Goal: Find contact information: Find contact information

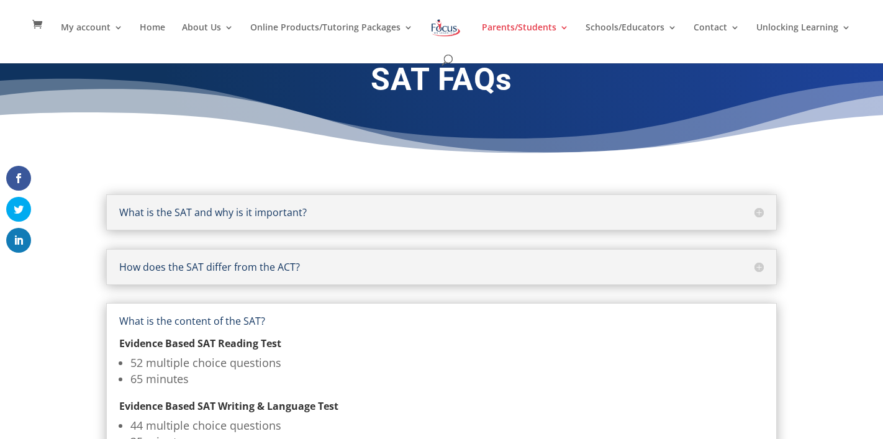
scroll to position [10, 0]
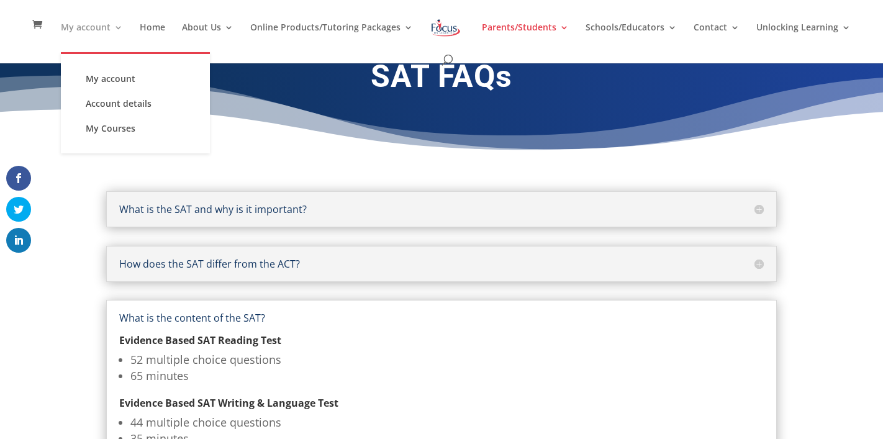
click at [61, 23] on link "My account" at bounding box center [92, 37] width 62 height 29
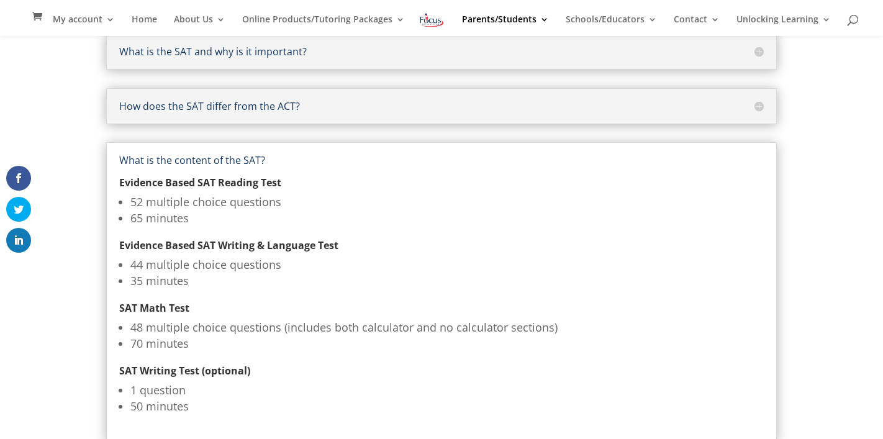
scroll to position [0, 0]
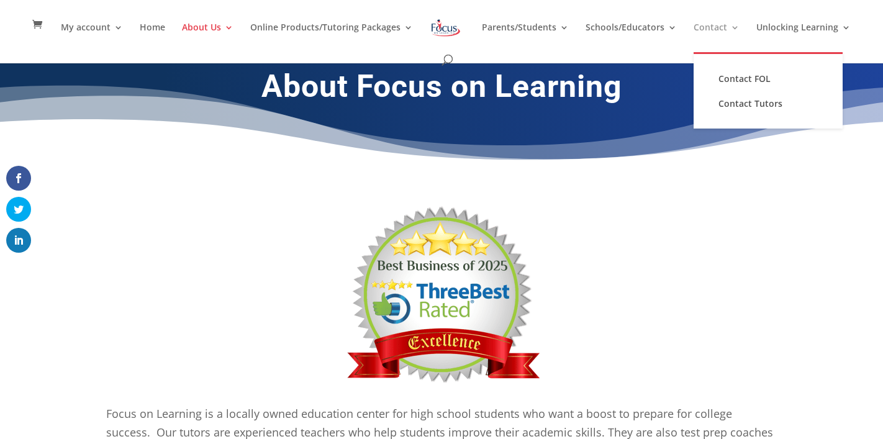
click at [706, 24] on link "Contact" at bounding box center [717, 37] width 46 height 29
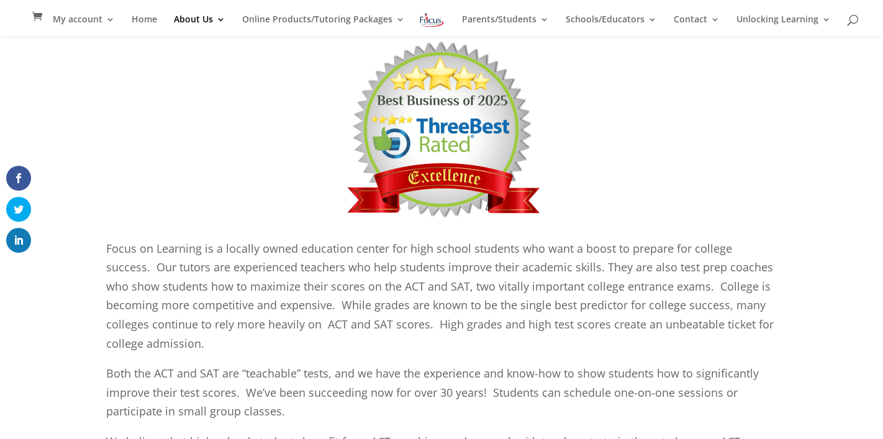
scroll to position [147, 0]
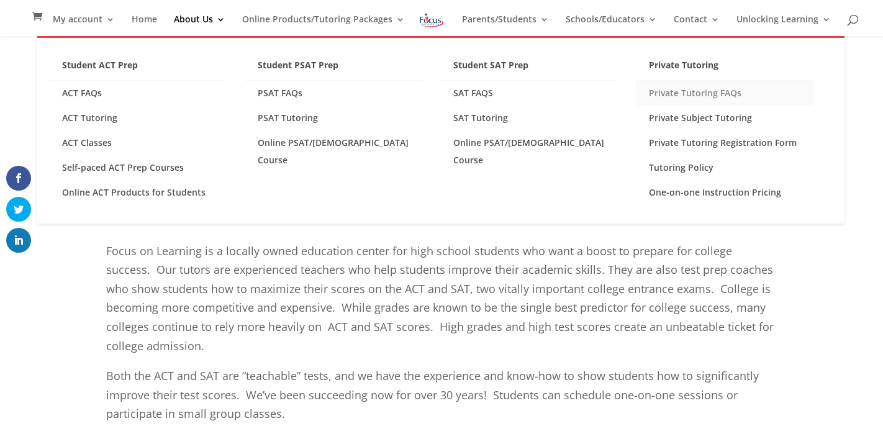
click at [691, 94] on link "Private Tutoring FAQs" at bounding box center [725, 93] width 176 height 25
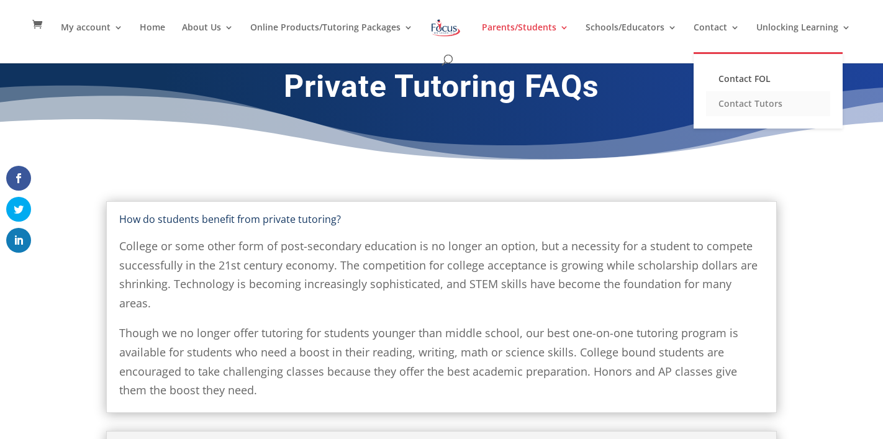
click at [725, 101] on link "Contact Tutors" at bounding box center [768, 103] width 124 height 25
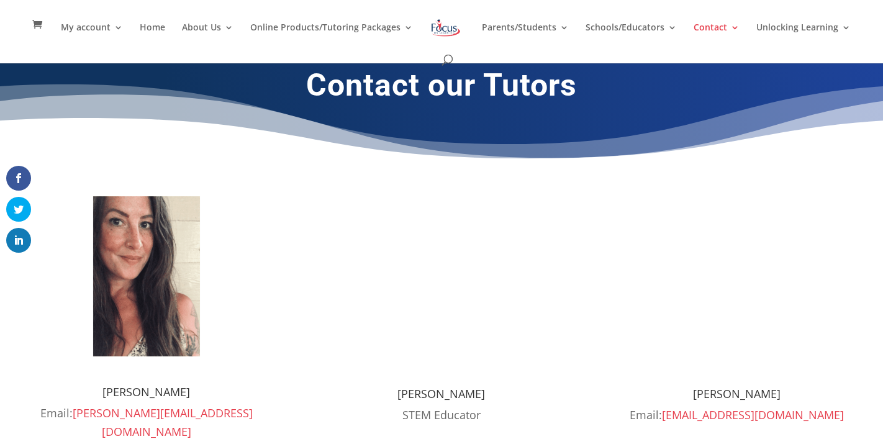
click at [725, 101] on h1 "Contact our Tutors" at bounding box center [441, 87] width 671 height 43
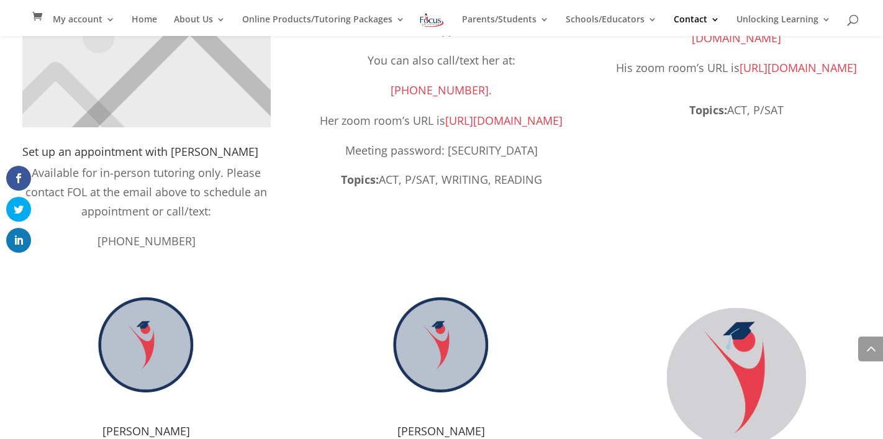
scroll to position [983, 0]
